Goal: Task Accomplishment & Management: Manage account settings

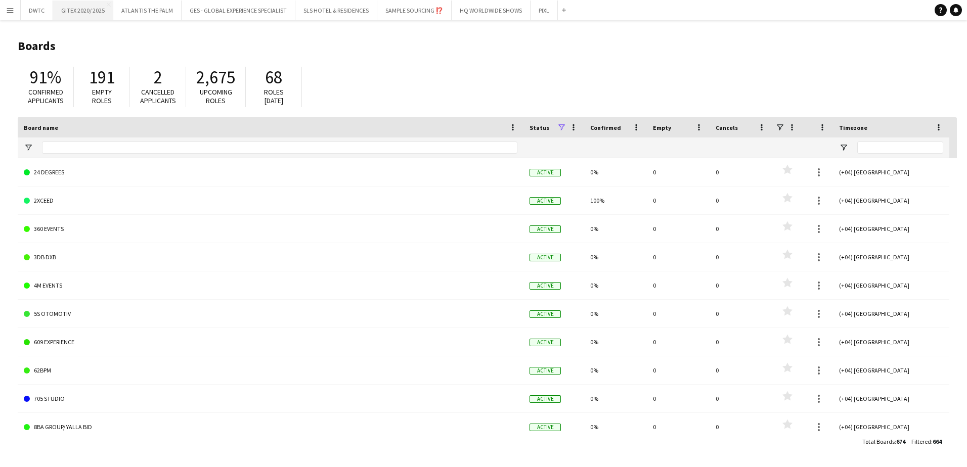
click at [87, 20] on button "GITEX 2020/ 2025 Close" at bounding box center [83, 11] width 60 height 20
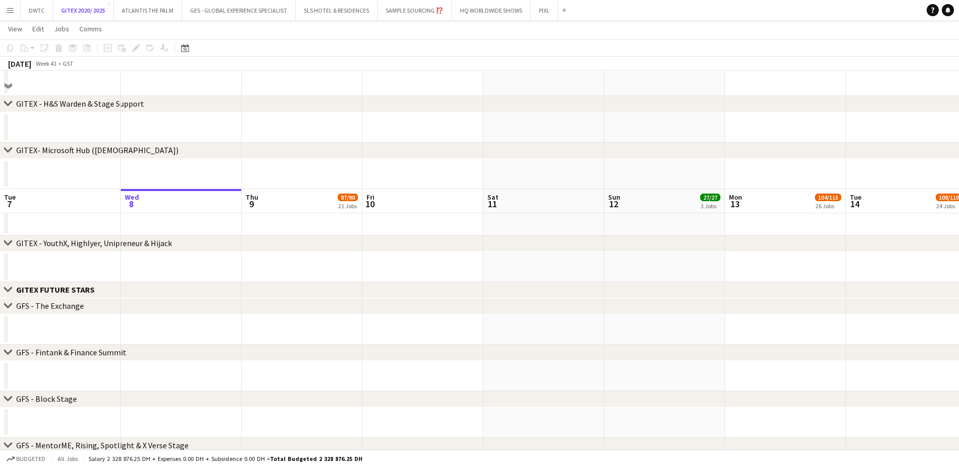
scroll to position [4246, 0]
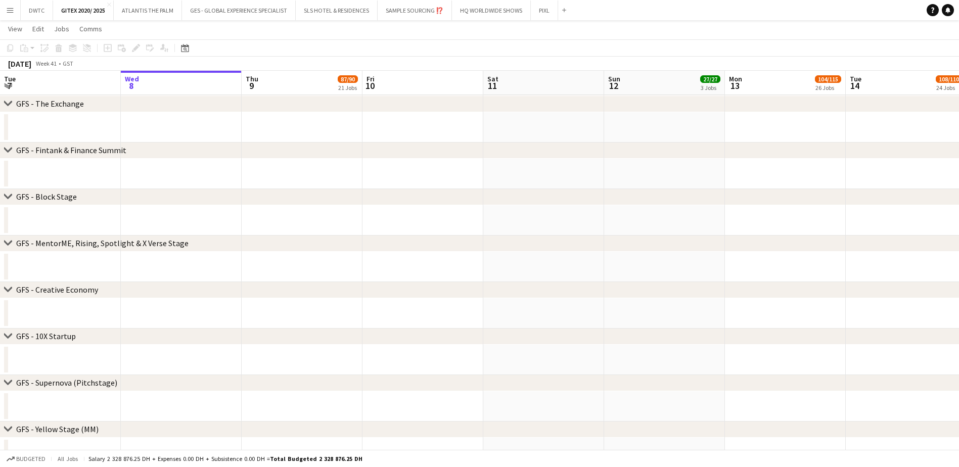
click at [19, 12] on button "Menu" at bounding box center [10, 10] width 20 height 20
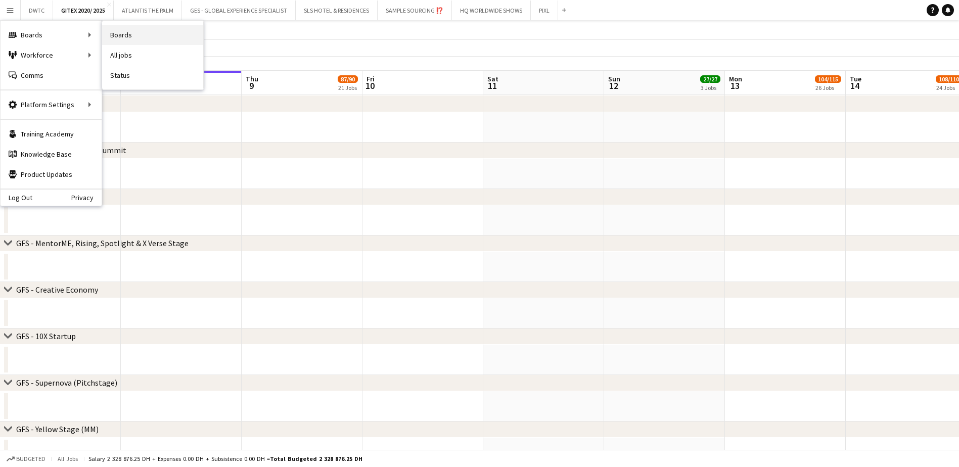
click at [133, 38] on link "Boards" at bounding box center [152, 35] width 101 height 20
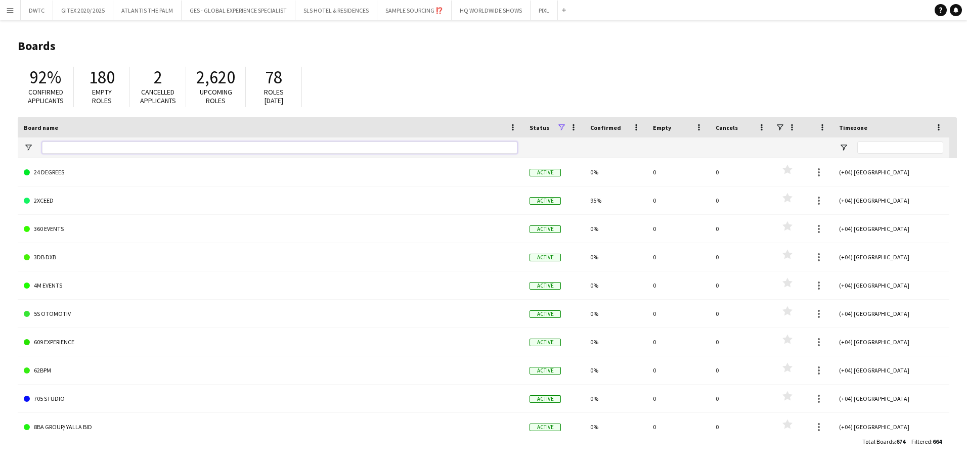
drag, startPoint x: 59, startPoint y: 149, endPoint x: 62, endPoint y: 136, distance: 13.1
click at [61, 149] on input "Board name Filter Input" at bounding box center [279, 148] width 475 height 12
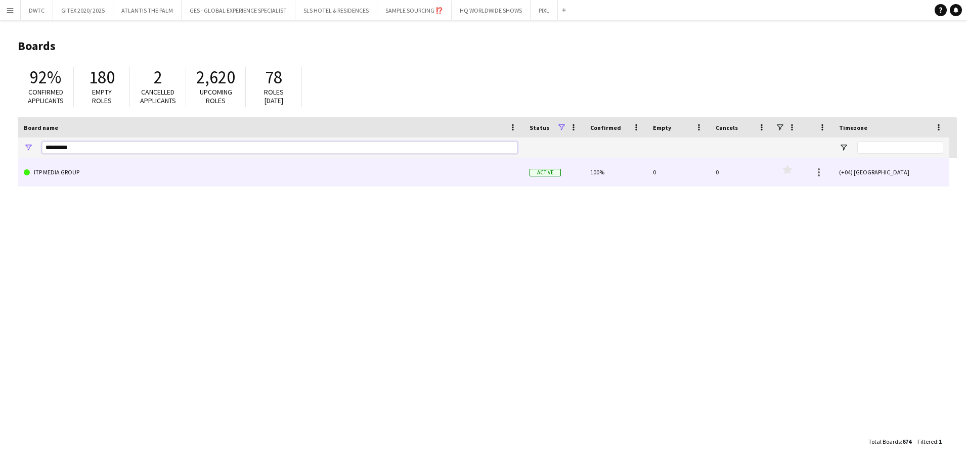
type input "*********"
click at [68, 172] on link "ITP MEDIA GROUP" at bounding box center [270, 172] width 493 height 28
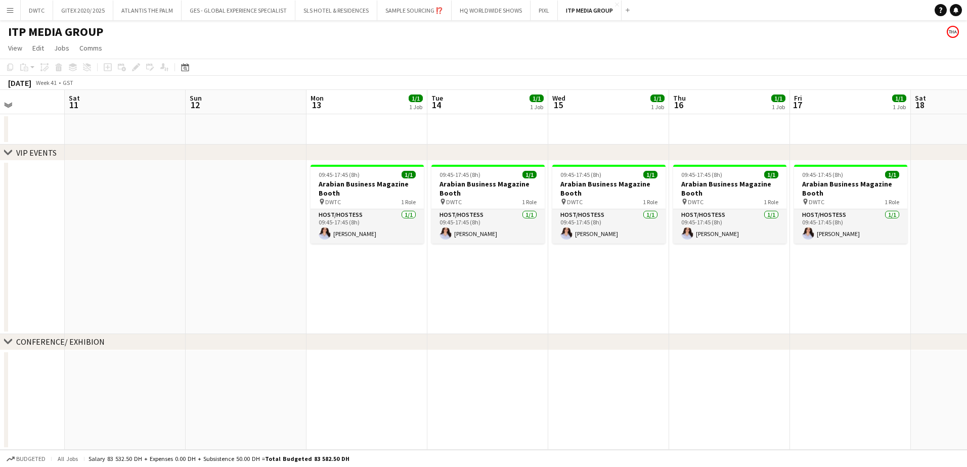
scroll to position [0, 323]
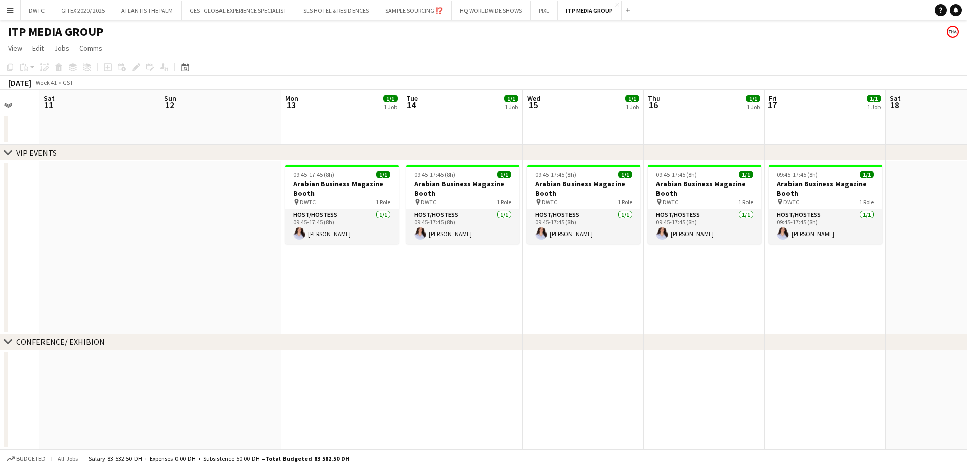
drag, startPoint x: 779, startPoint y: 309, endPoint x: 335, endPoint y: 314, distance: 443.9
click at [335, 314] on app-calendar-viewport "Wed 8 Thu 9 Fri 10 Sat 11 Sun 12 Mon 13 1/1 1 Job Tue 14 1/1 1 Job Wed 15 1/1 1…" at bounding box center [483, 270] width 967 height 360
click at [333, 235] on app-card-role "Host/Hostess [DATE] 09:45-17:45 (8h) [PERSON_NAME]" at bounding box center [341, 226] width 113 height 34
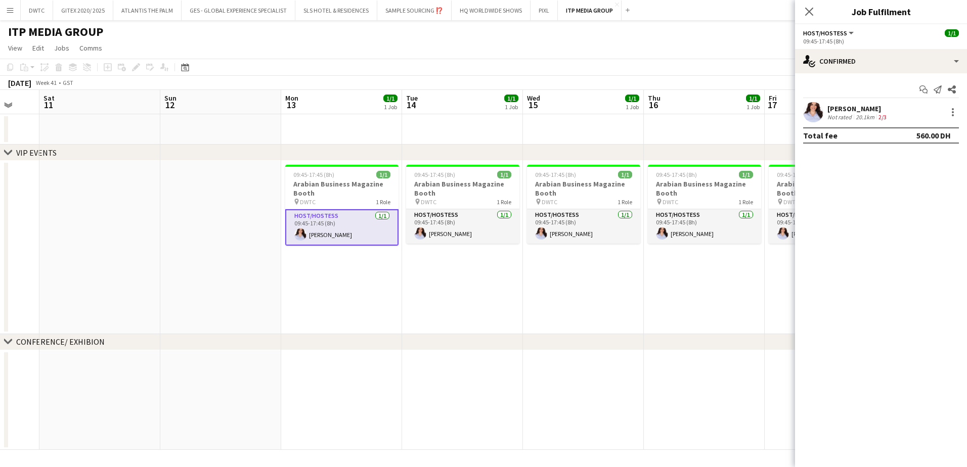
click at [812, 106] on app-user-avatar at bounding box center [813, 112] width 20 height 20
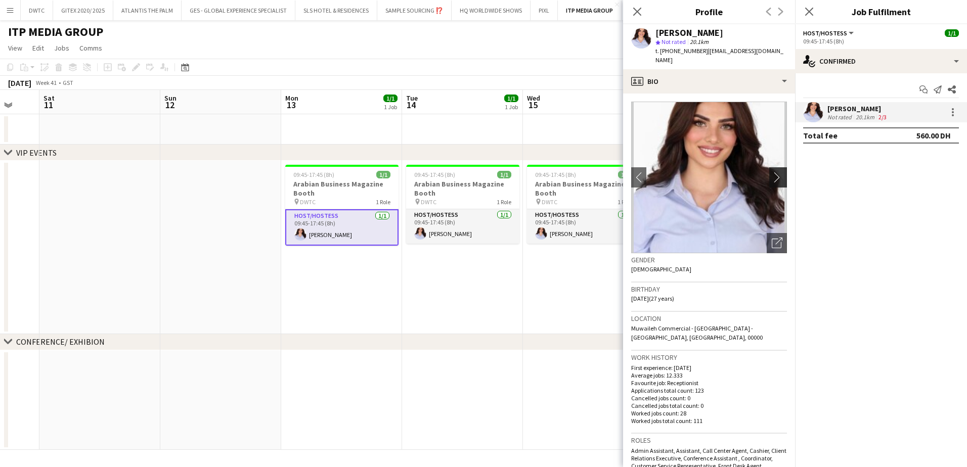
click at [771, 172] on app-icon "chevron-right" at bounding box center [779, 177] width 16 height 11
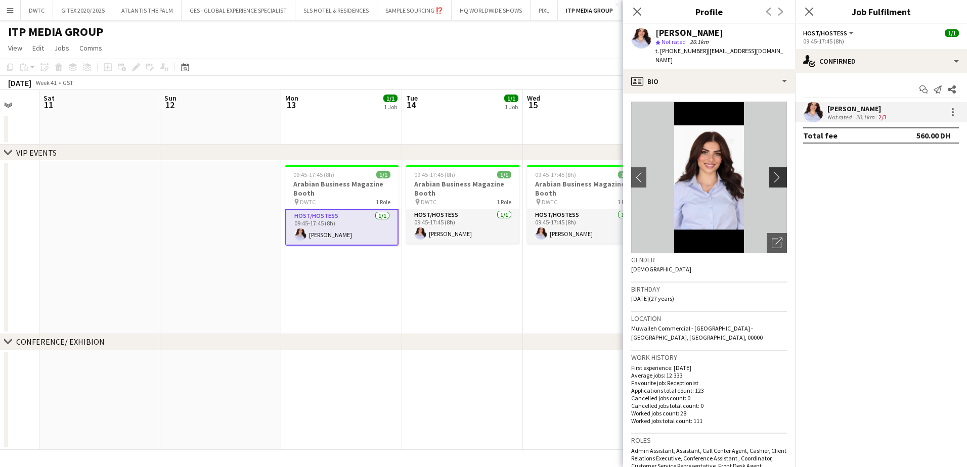
click at [771, 172] on app-icon "chevron-right" at bounding box center [779, 177] width 16 height 11
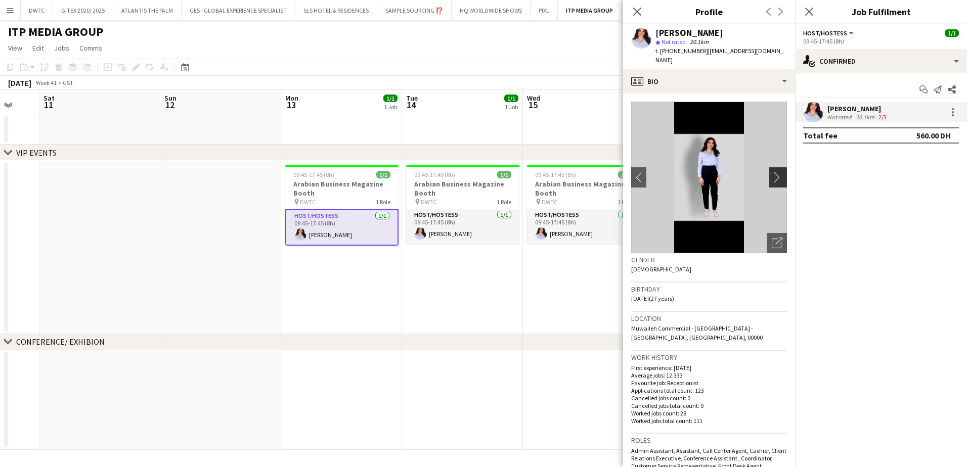
click at [771, 172] on app-icon "chevron-right" at bounding box center [779, 177] width 16 height 11
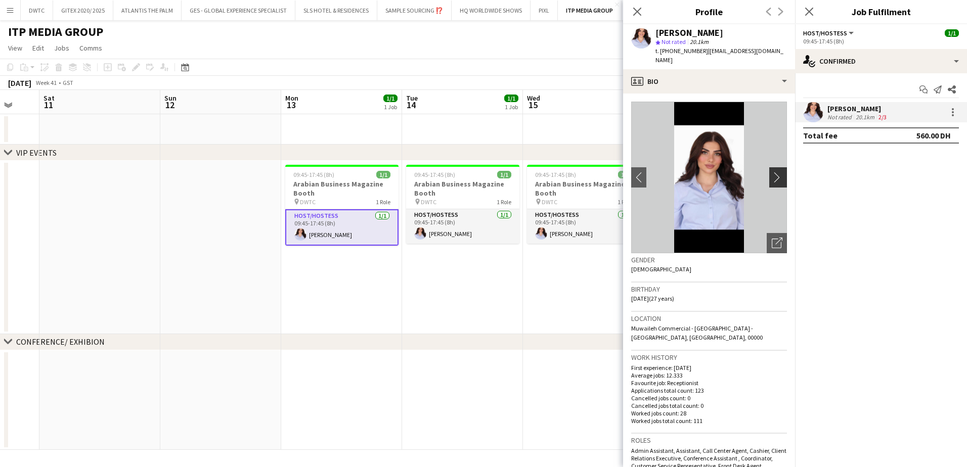
click at [771, 172] on app-icon "chevron-right" at bounding box center [779, 177] width 16 height 11
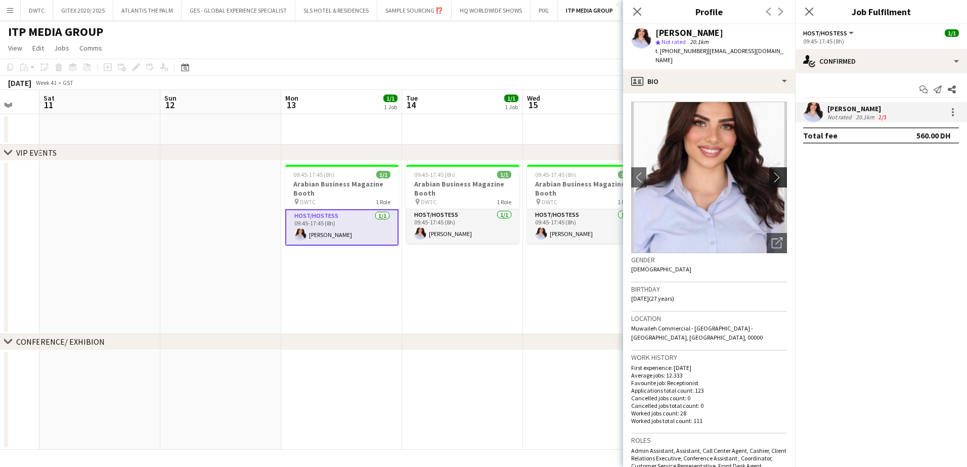
click at [771, 172] on app-icon "chevron-right" at bounding box center [779, 177] width 16 height 11
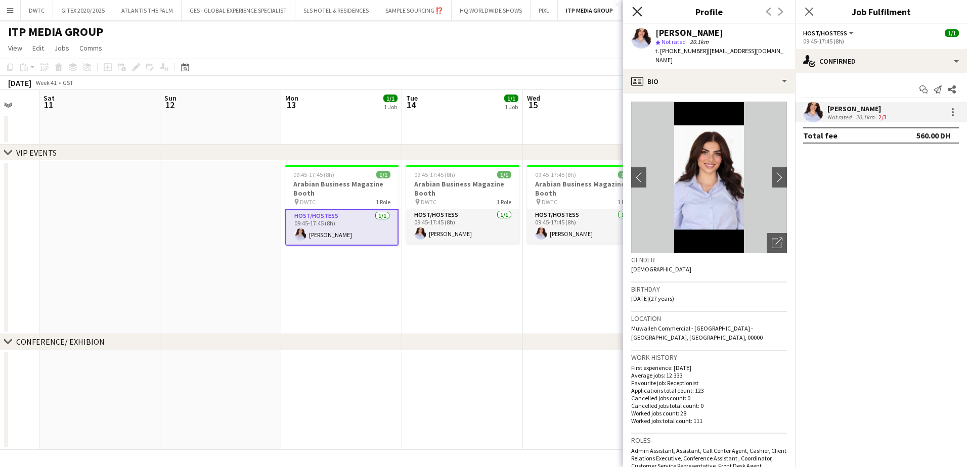
click at [637, 13] on icon "Close pop-in" at bounding box center [637, 12] width 10 height 10
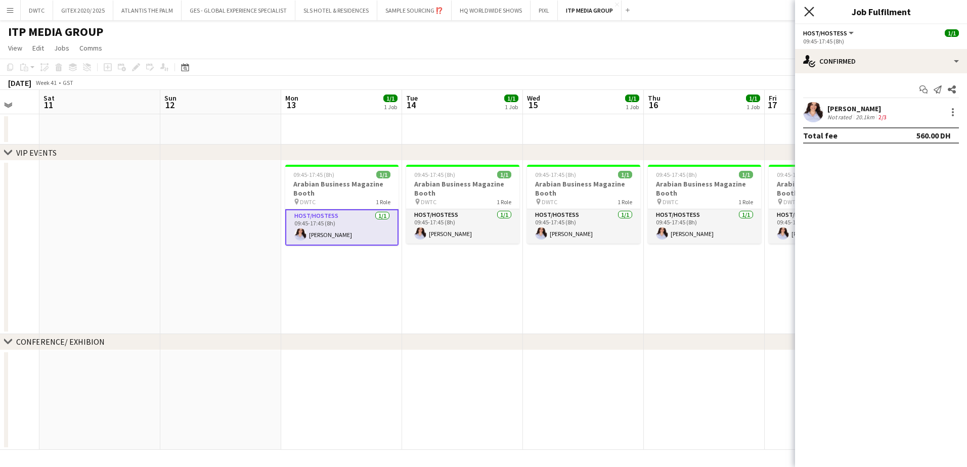
click at [813, 11] on icon "Close pop-in" at bounding box center [809, 12] width 10 height 10
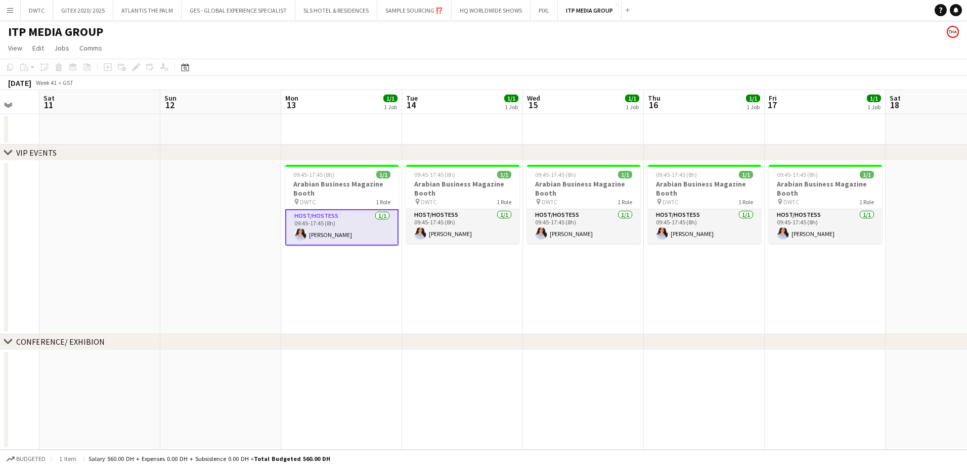
click at [558, 82] on div "[DATE] Week 41 • GST" at bounding box center [483, 83] width 967 height 14
